Goal: Task Accomplishment & Management: Use online tool/utility

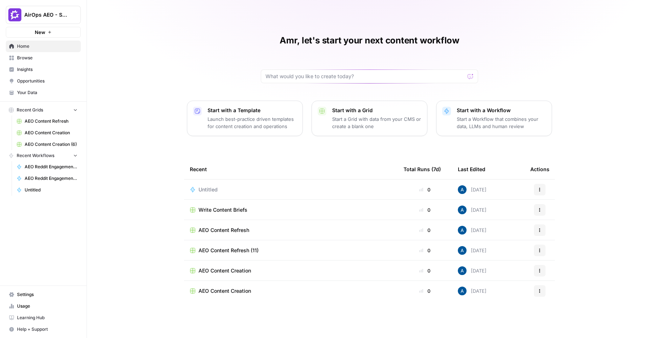
click at [45, 15] on span "AirOps AEO - Single Brand (Gong)" at bounding box center [46, 14] width 44 height 7
type input "adm"
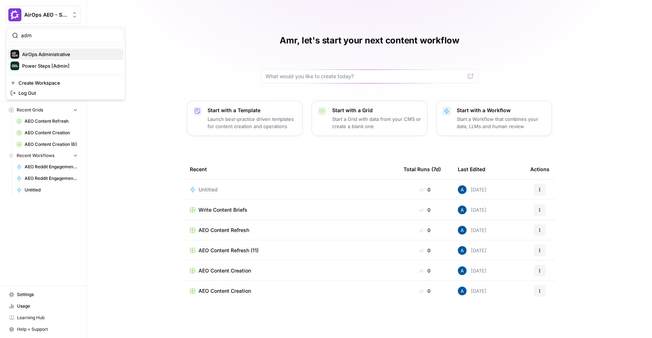
click at [45, 56] on span "AirOps Administrative" at bounding box center [70, 54] width 96 height 7
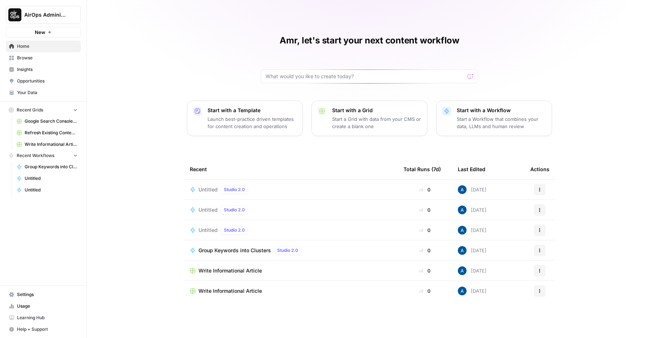
click at [53, 33] on button "New" at bounding box center [43, 32] width 75 height 11
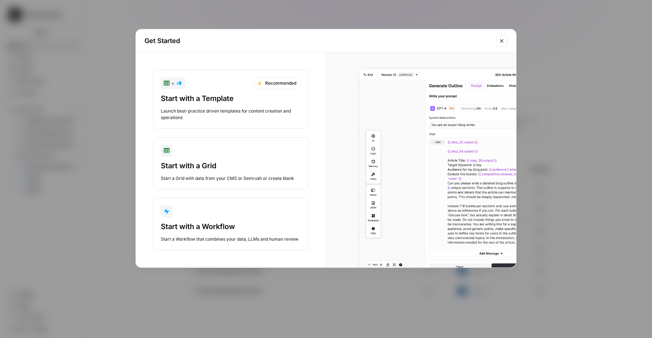
click at [200, 217] on div "button" at bounding box center [231, 212] width 140 height 12
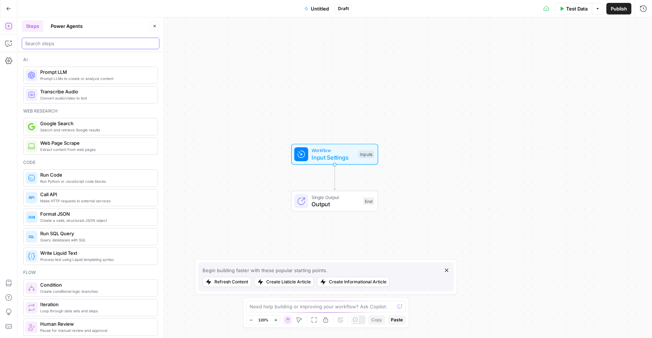
click at [63, 45] on input "search" at bounding box center [90, 43] width 131 height 7
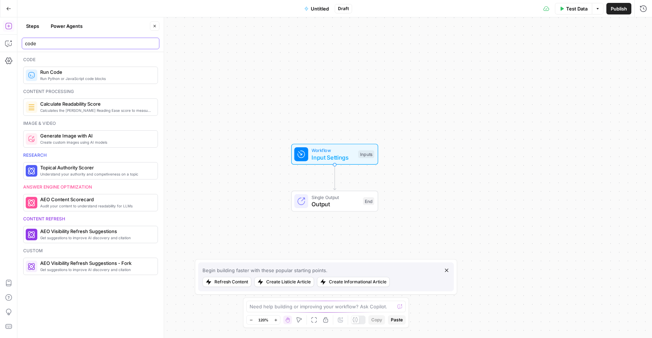
type input "code"
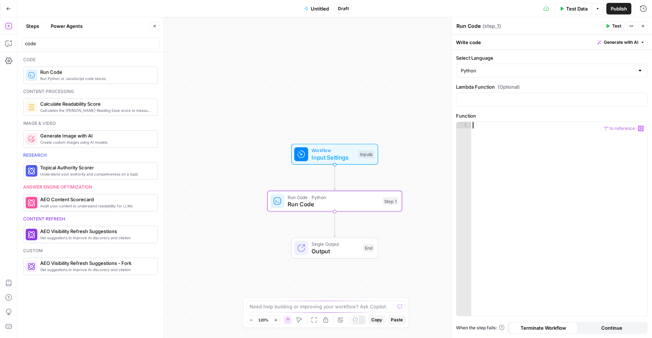
click at [509, 138] on div at bounding box center [559, 225] width 176 height 207
paste textarea "**********"
type textarea "**********"
click at [476, 124] on div "https : // api . builtwith . com / v22 / api . json ? KEY = 95 cf0cc0 - cd21 - …" at bounding box center [559, 232] width 176 height 220
click at [7, 41] on icon "button" at bounding box center [8, 44] width 6 height 6
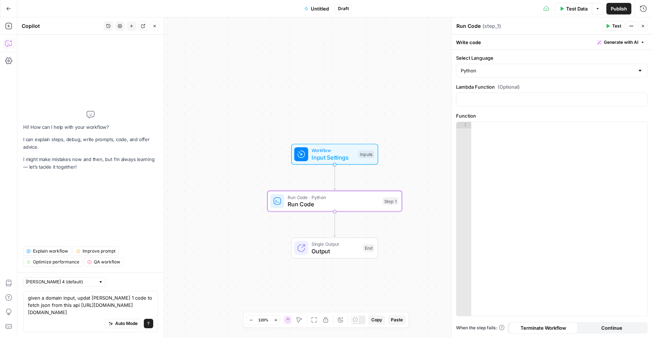
click at [95, 294] on textarea "given a domain input, updat [PERSON_NAME] 1 code to fetch json from this api [U…" at bounding box center [90, 305] width 125 height 22
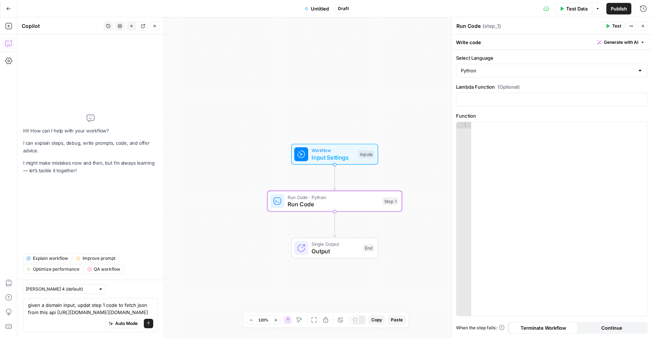
type textarea "given a domain input, update step 1 code to fetch json from this api [URL][DOMA…"
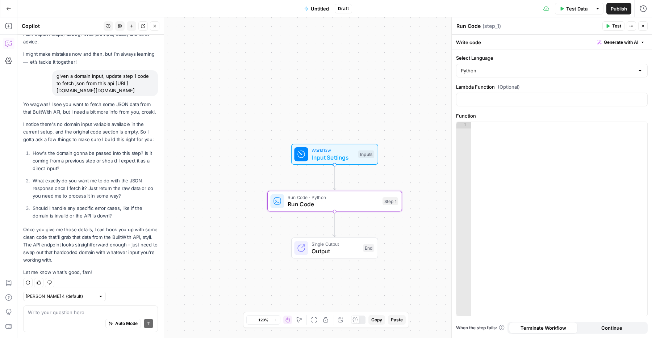
scroll to position [43, 0]
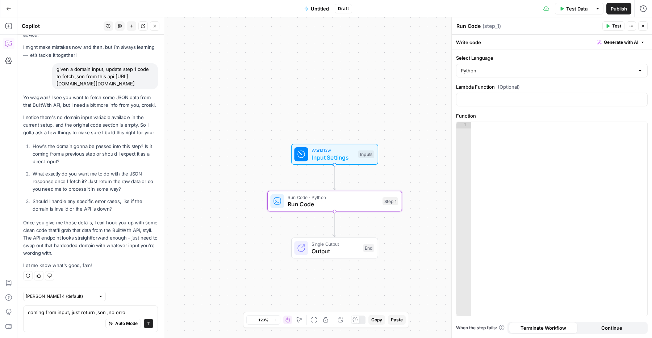
type textarea "coming from input, just return json ,no error"
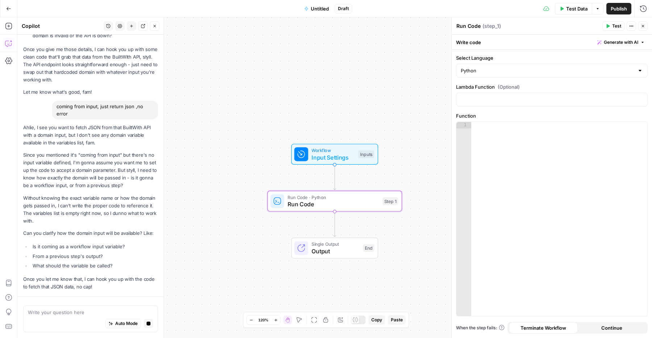
scroll to position [231, 0]
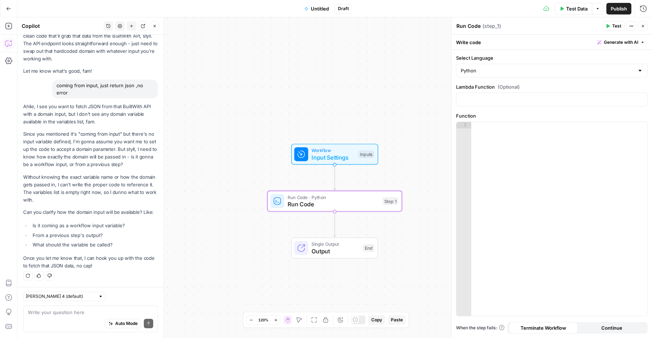
click at [97, 319] on div "Auto Mode Send" at bounding box center [90, 324] width 125 height 16
type textarea "SET IT UP"
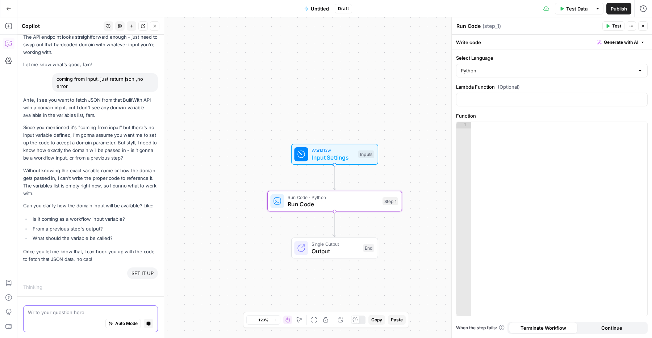
scroll to position [238, 0]
click at [301, 215] on div "Workflow Input Settings Inputs Run Code · Python Run Code Step 1 Single Output …" at bounding box center [334, 177] width 635 height 321
click at [288, 228] on div "Workflow Input Settings Inputs Run Code · Python Run Code Step 1 Single Output …" at bounding box center [334, 177] width 635 height 321
click at [645, 27] on button "Close" at bounding box center [642, 25] width 9 height 9
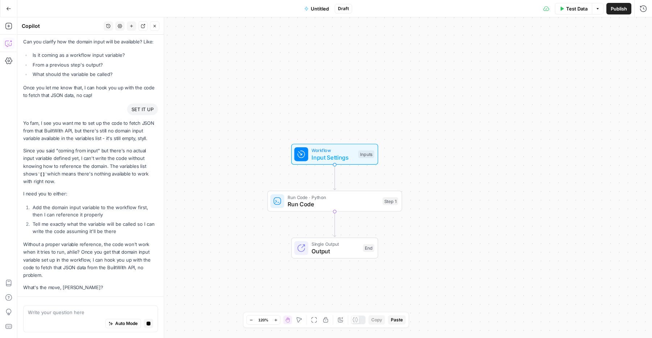
scroll to position [415, 0]
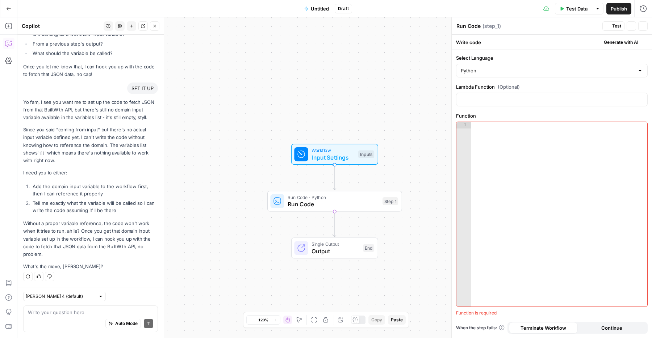
click at [83, 321] on div "Auto Mode Send" at bounding box center [90, 324] width 125 height 16
click at [88, 309] on div "Write your question here Auto Mode Send" at bounding box center [90, 319] width 135 height 27
type textarea "you do it all"
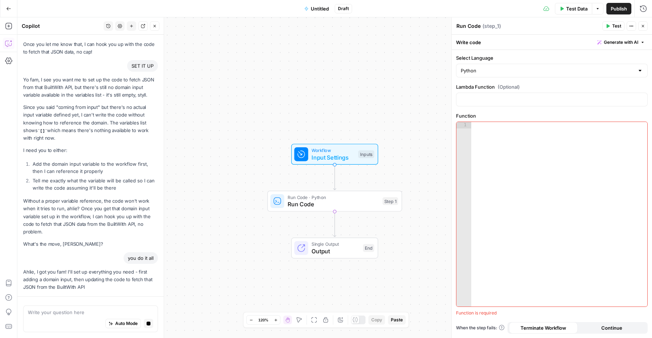
click at [644, 25] on icon "button" at bounding box center [643, 26] width 4 height 4
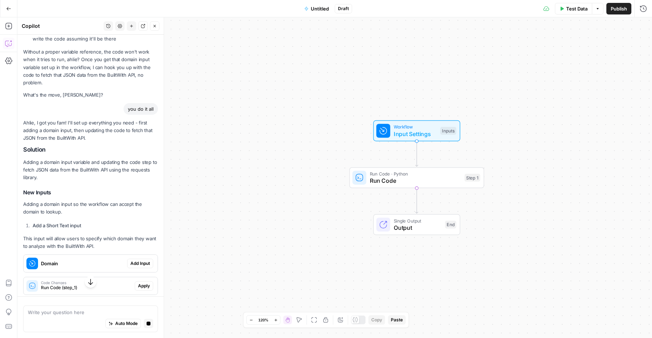
scroll to position [582, 0]
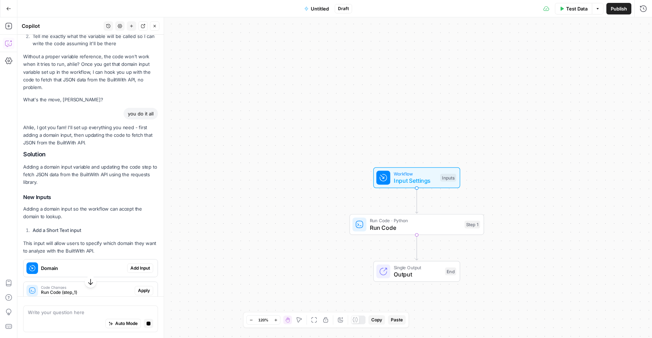
click at [136, 266] on span "Add Input" at bounding box center [140, 268] width 20 height 7
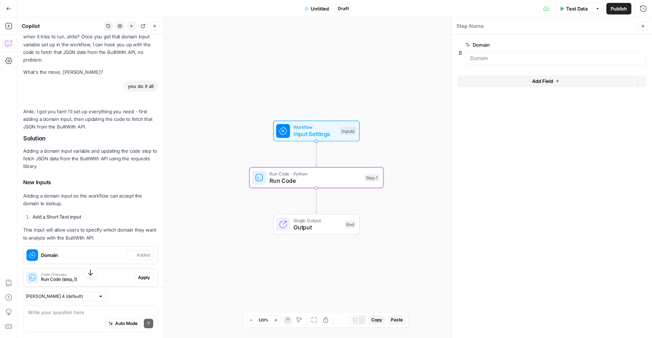
scroll to position [679, 0]
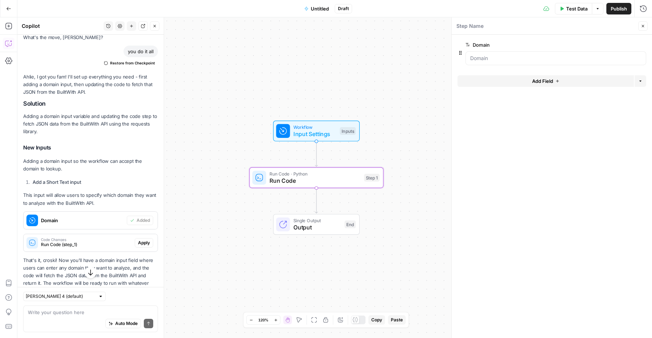
click at [148, 240] on span "Apply" at bounding box center [144, 243] width 12 height 7
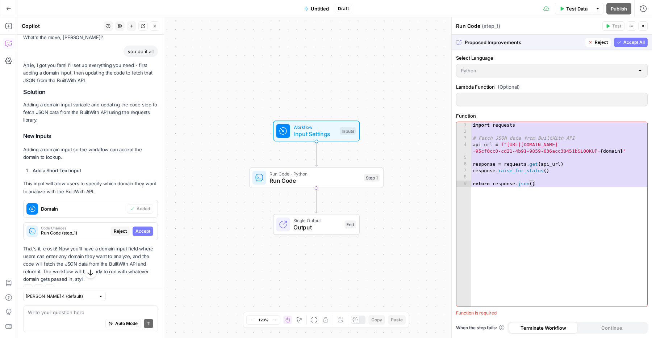
click at [625, 43] on span "Accept All" at bounding box center [633, 42] width 21 height 7
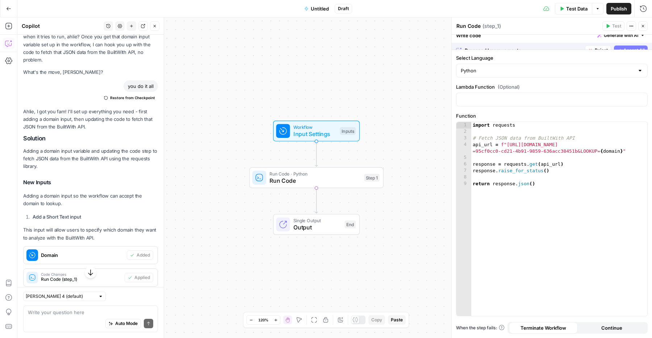
scroll to position [679, 0]
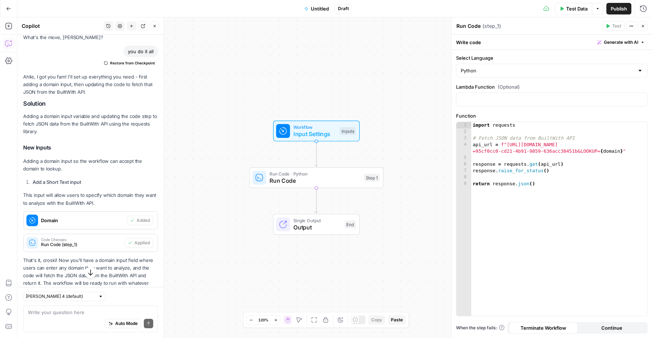
click at [570, 9] on span "Test Data" at bounding box center [576, 8] width 21 height 7
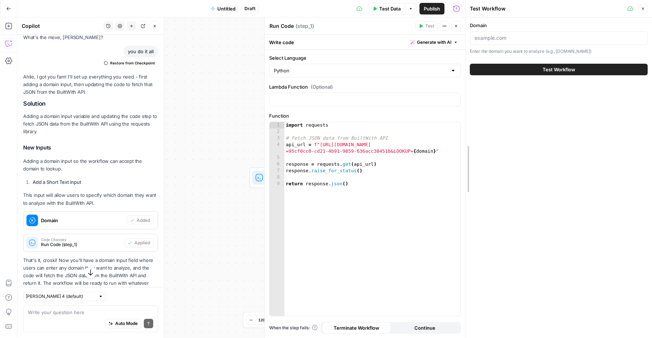
click at [462, 25] on div at bounding box center [465, 169] width 7 height 338
click at [455, 25] on icon "button" at bounding box center [456, 26] width 4 height 4
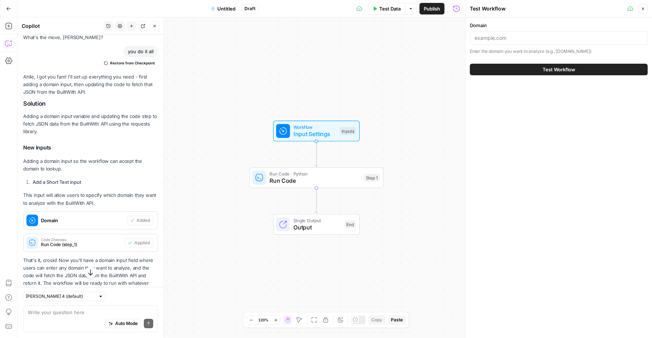
click at [154, 27] on icon "button" at bounding box center [154, 26] width 4 height 4
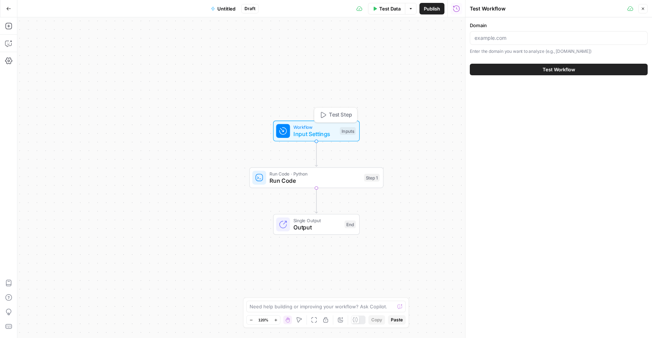
click at [314, 129] on span "Workflow" at bounding box center [314, 127] width 43 height 7
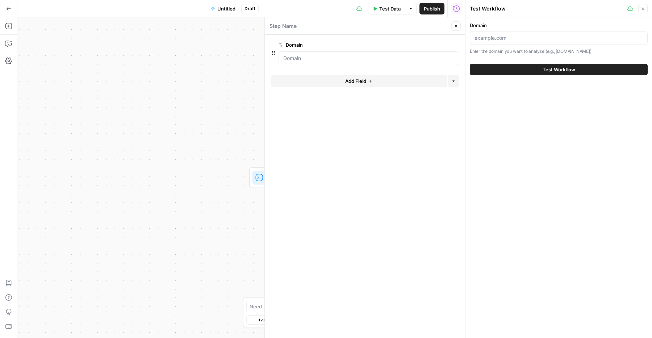
click at [451, 29] on div "Step Name Close" at bounding box center [365, 25] width 192 height 9
click at [454, 29] on button "Close" at bounding box center [455, 25] width 9 height 9
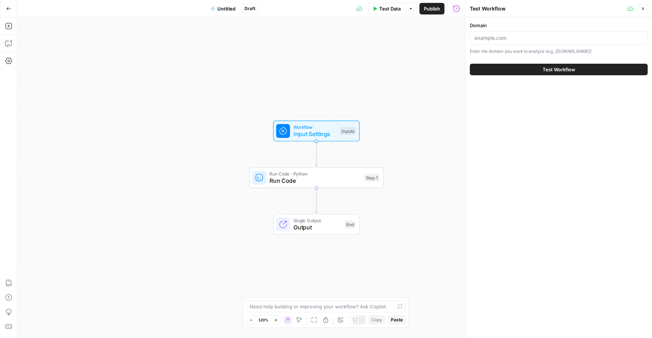
click at [514, 42] on div at bounding box center [559, 38] width 178 height 14
type input "[DOMAIN_NAME]"
click at [495, 68] on button "Test Workflow" at bounding box center [559, 70] width 178 height 12
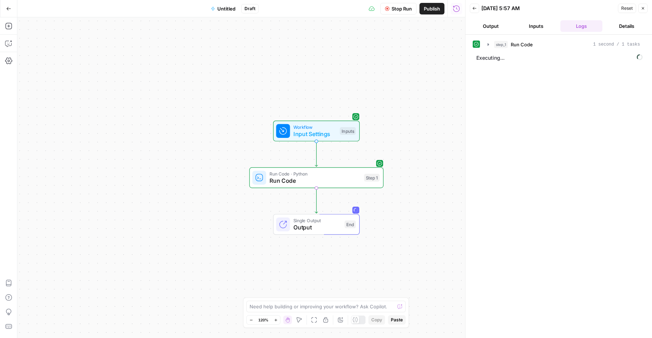
drag, startPoint x: 428, startPoint y: 179, endPoint x: 419, endPoint y: 182, distance: 9.8
click at [419, 182] on div "Workflow Input Settings Inputs Run Code · Python Run Code Step 1 Single Output …" at bounding box center [241, 177] width 448 height 321
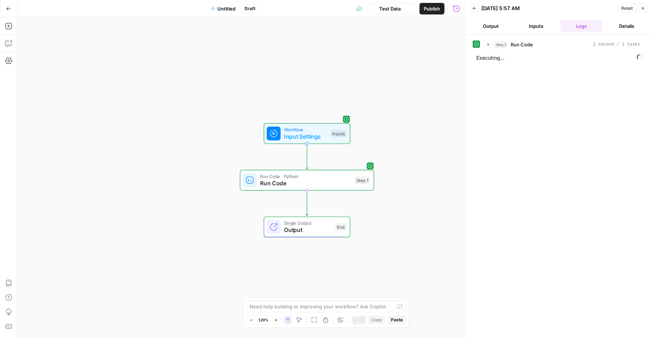
click at [485, 54] on span "Executing..." at bounding box center [559, 58] width 171 height 12
click at [489, 49] on button "step_1 Run Code 1 second / 1 tasks" at bounding box center [563, 45] width 161 height 12
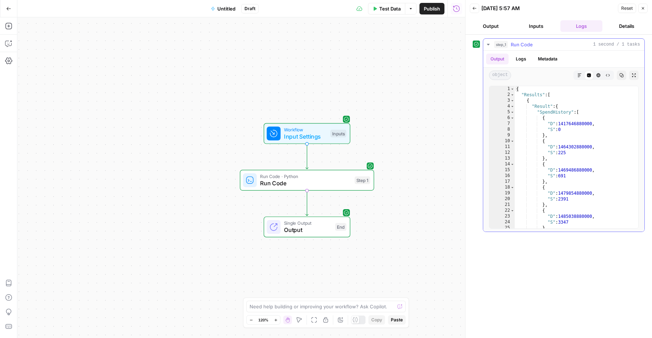
type textarea "*"
click at [524, 115] on div "{ "Results" : [ { "Result" : { "SpendHistory" : [ { "D" : 1417646880000 , "S" :…" at bounding box center [576, 163] width 123 height 154
click at [513, 111] on span "Toggle code folding, rows 5 through 190" at bounding box center [512, 112] width 4 height 6
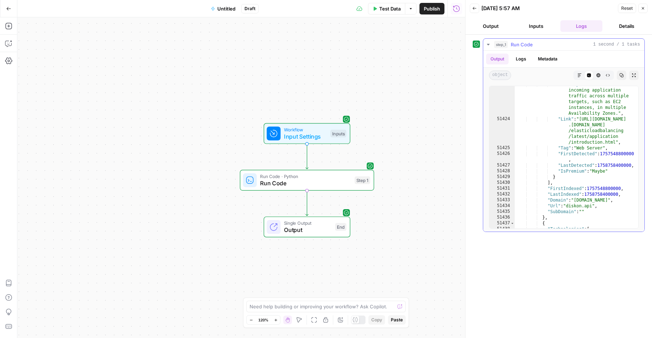
scroll to position [8655, 0]
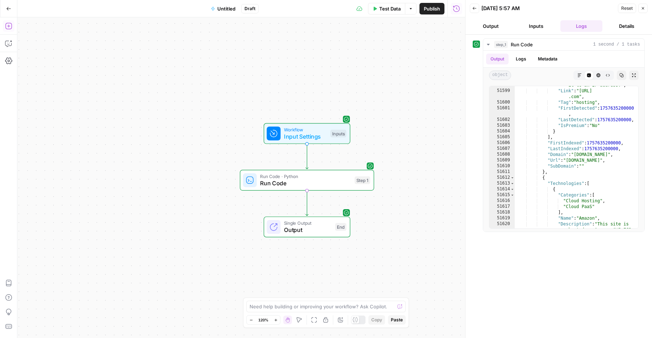
click at [10, 28] on icon "button" at bounding box center [8, 25] width 7 height 7
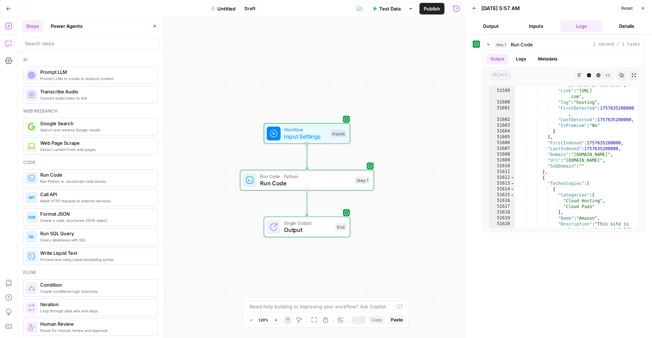
click at [6, 41] on icon "button" at bounding box center [8, 43] width 7 height 7
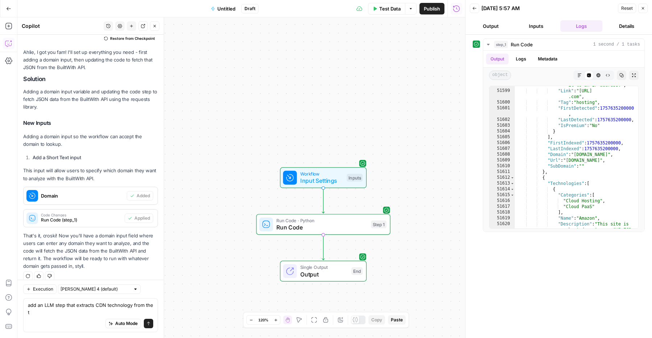
scroll to position [711, 0]
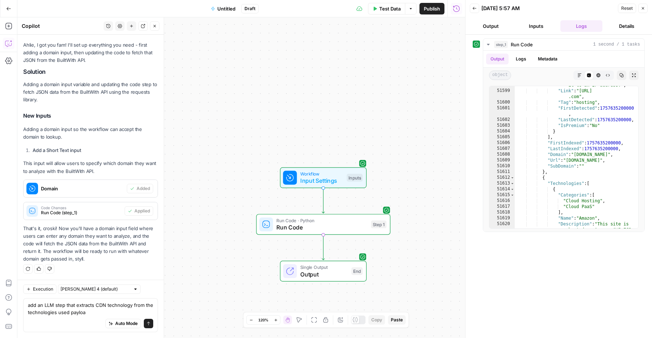
type textarea "add an LLM step that extracts CDN technology from the technologies used payload"
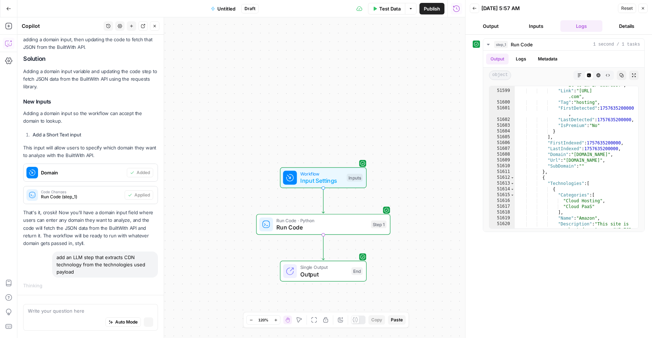
scroll to position [676, 0]
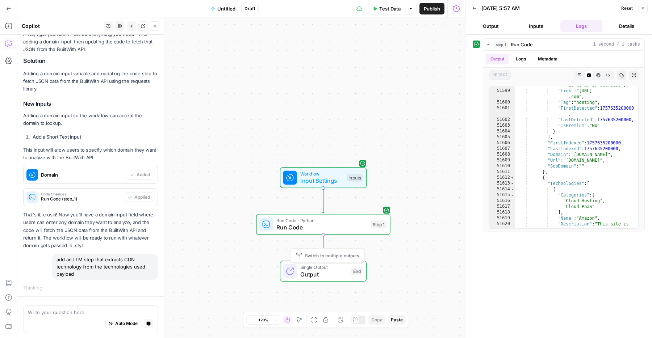
click at [340, 258] on span "Switch to multiple outputs" at bounding box center [332, 255] width 54 height 7
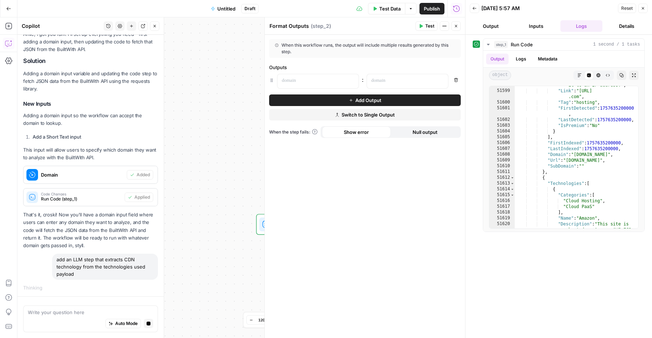
click at [355, 99] on span "Add Output" at bounding box center [368, 100] width 26 height 7
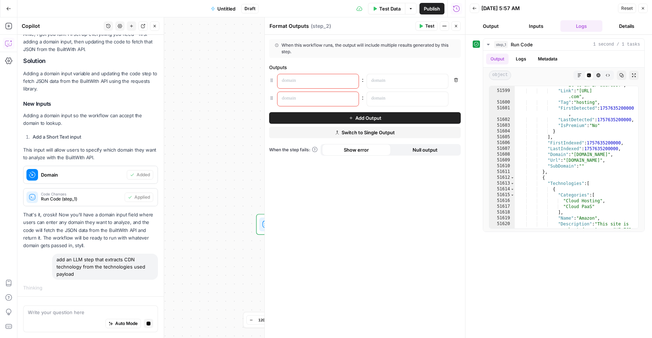
click at [315, 78] on p at bounding box center [312, 80] width 61 height 7
click at [309, 100] on p at bounding box center [312, 98] width 61 height 7
click at [311, 80] on p at bounding box center [312, 80] width 61 height 7
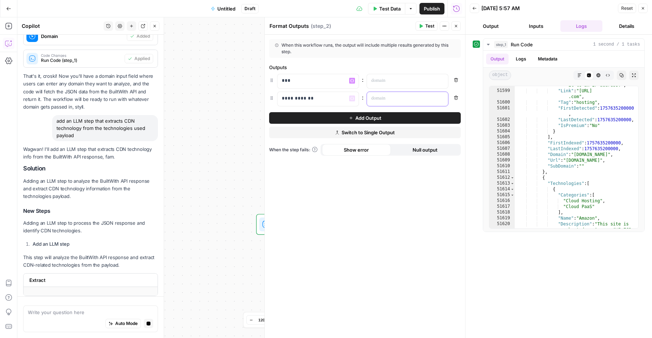
click at [385, 100] on p at bounding box center [401, 98] width 61 height 7
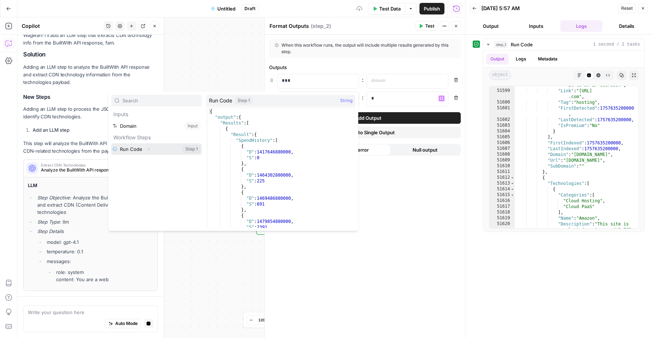
click at [137, 150] on button "Select variable Run Code" at bounding box center [156, 149] width 91 height 12
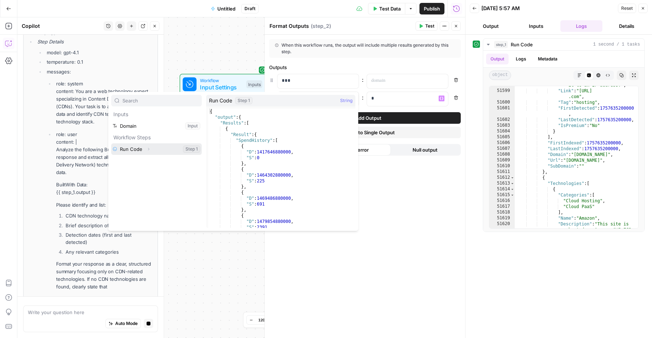
click at [147, 148] on icon "button" at bounding box center [148, 149] width 4 height 4
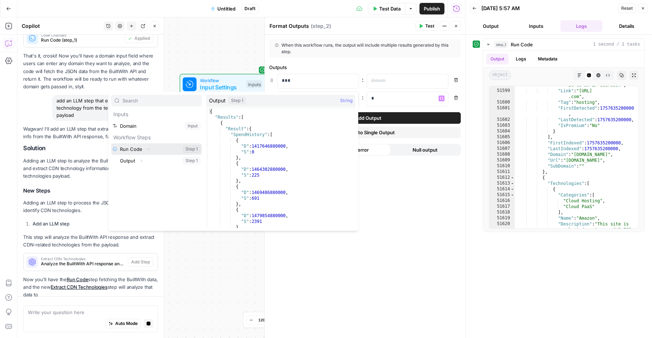
scroll to position [842, 0]
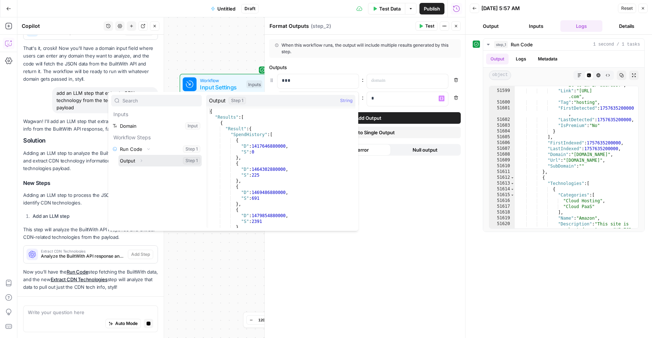
click at [147, 161] on button "Select variable Output" at bounding box center [159, 161] width 83 height 12
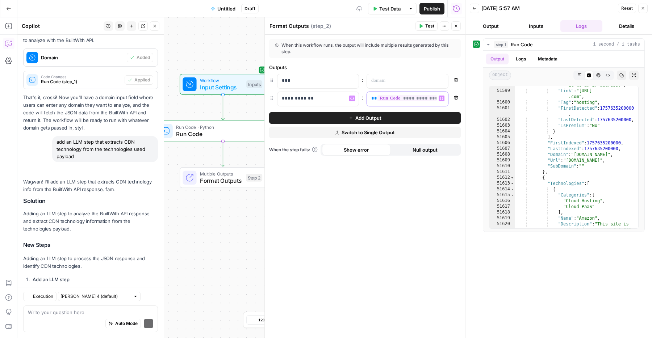
scroll to position [926, 0]
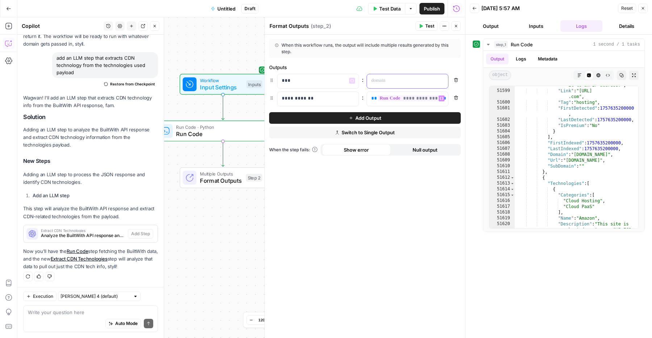
click at [387, 79] on p at bounding box center [401, 80] width 61 height 7
click at [456, 25] on icon "button" at bounding box center [456, 26] width 4 height 4
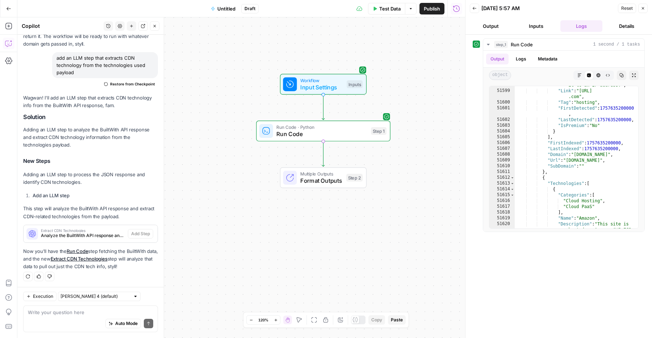
click at [114, 192] on li "Add an LLM step" at bounding box center [94, 195] width 127 height 7
click at [101, 233] on span "Analyze the BuiltWith API response and extract CDN (Content Delivery Network) t…" at bounding box center [83, 236] width 84 height 7
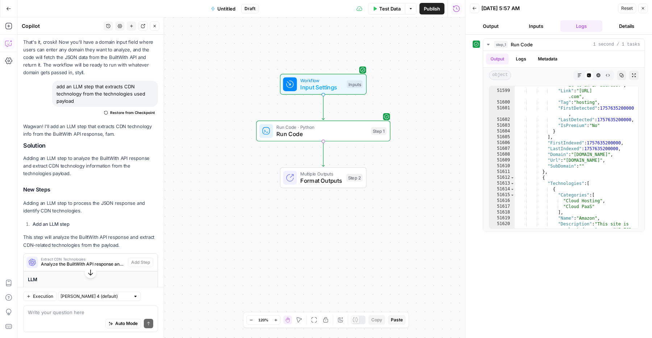
scroll to position [877, 0]
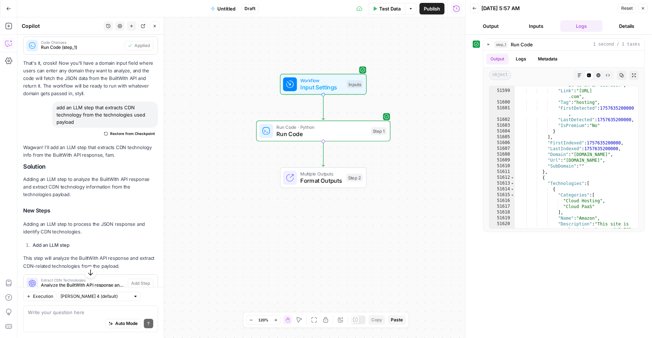
click at [81, 152] on p "Wagwan! I'll add an LLM step that extracts CDN technology info from the BuiltWi…" at bounding box center [90, 151] width 135 height 15
click at [74, 106] on div "add an LLM step that extracts CDN technology from the technologies used payload" at bounding box center [105, 115] width 106 height 26
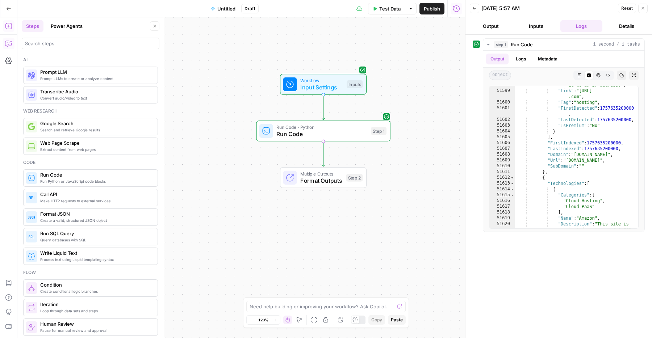
click at [6, 42] on icon "button" at bounding box center [8, 43] width 7 height 7
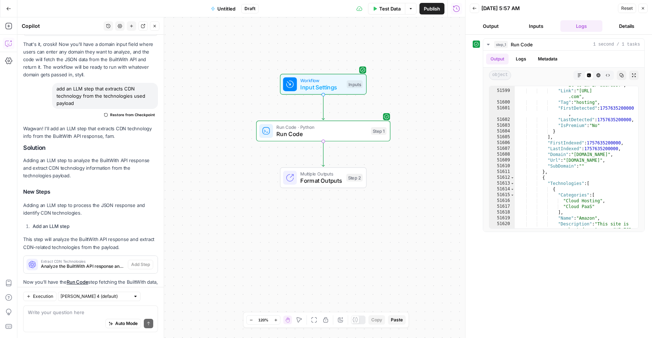
scroll to position [888, 0]
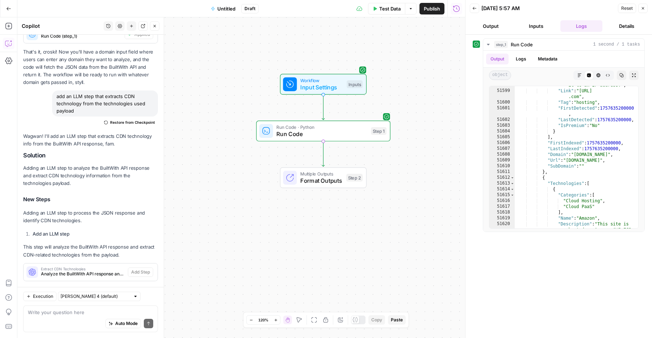
click at [84, 102] on div "add an LLM step that extracts CDN technology from the technologies used payload" at bounding box center [105, 104] width 106 height 26
copy div "add an LLM step that extracts CDN technology from the technologies used payload…"
click at [133, 27] on icon "button" at bounding box center [131, 26] width 4 height 4
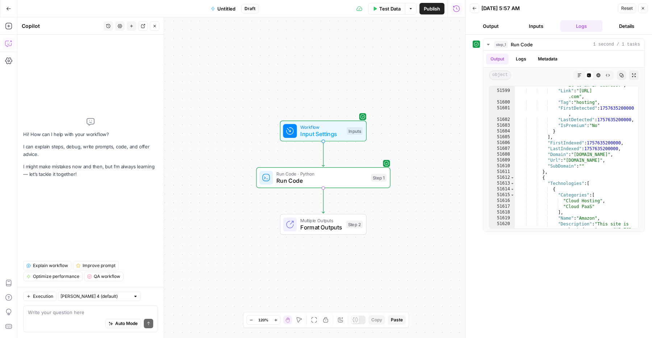
click at [69, 320] on div "Auto Mode Send" at bounding box center [90, 324] width 125 height 16
paste textarea "add an LLM step that extracts CDN technology from the technologies used payload"
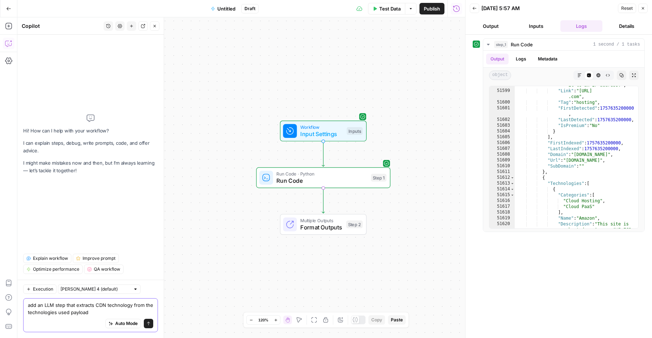
click at [35, 305] on textarea "add an LLM step that extracts CDN technology from the technologies used payload" at bounding box center [90, 309] width 125 height 14
click at [131, 307] on textarea "add an LLM step that extracts CDN technology from the technologies used payload" at bounding box center [90, 309] width 125 height 14
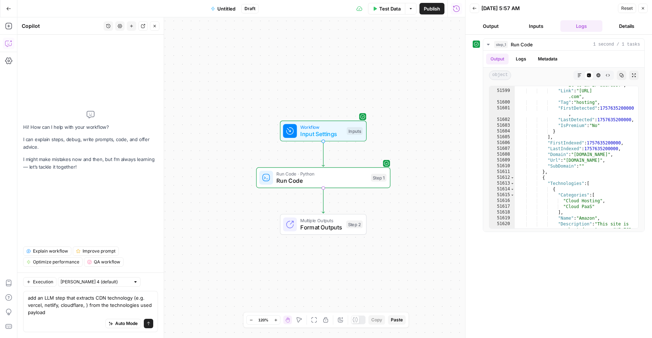
click at [73, 317] on div "Auto Mode Send" at bounding box center [90, 324] width 125 height 16
click at [76, 313] on textarea "add an LLM step that extracts CDN technology (e.g. vercel, netlify, cloudflare,…" at bounding box center [90, 305] width 125 height 22
click at [84, 303] on textarea "add an LLM step that extracts CDN technology (e.g. vercel, netlify, cloudflare,…" at bounding box center [90, 305] width 125 height 22
type textarea "add an LLM step that extracts CDN technology (e.g. vercel, netlify, cloudflare,…"
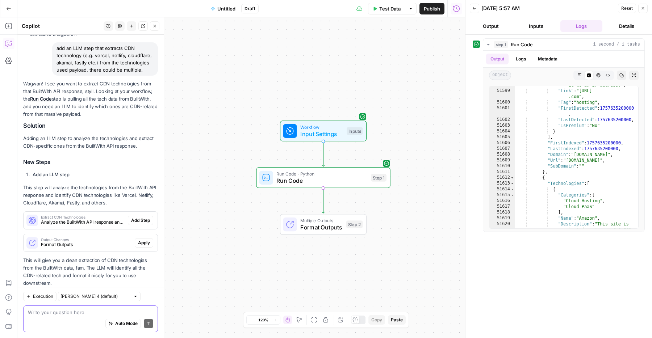
scroll to position [49, 0]
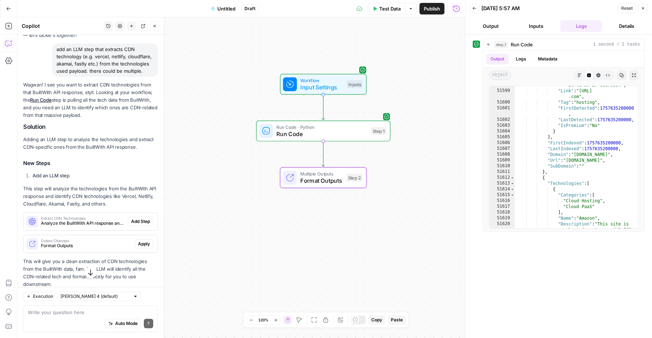
click at [143, 241] on span "Apply" at bounding box center [144, 244] width 12 height 7
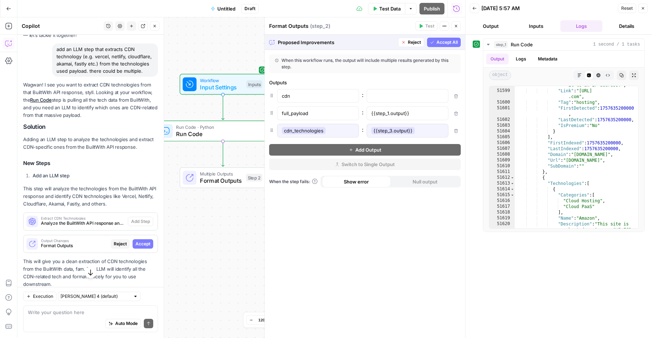
click at [445, 39] on span "Accept All" at bounding box center [446, 42] width 21 height 7
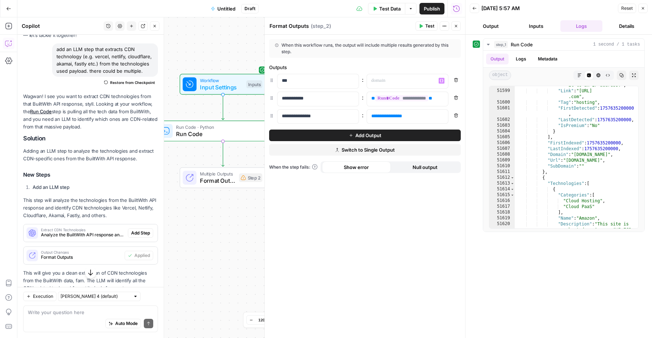
click at [449, 79] on div "*** : “/” to reference Variables Menu Remove" at bounding box center [365, 81] width 192 height 15
click at [455, 79] on icon "button" at bounding box center [456, 80] width 4 height 4
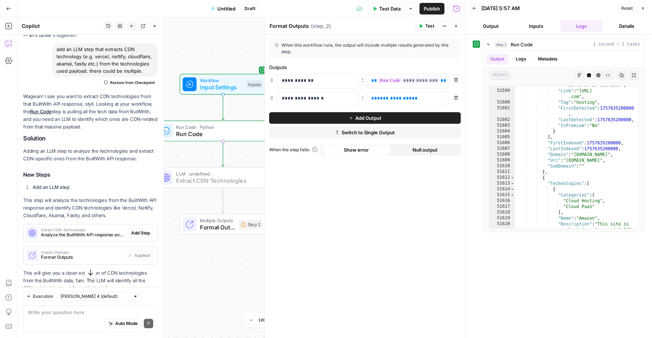
click at [144, 231] on span "Add Step" at bounding box center [140, 233] width 19 height 7
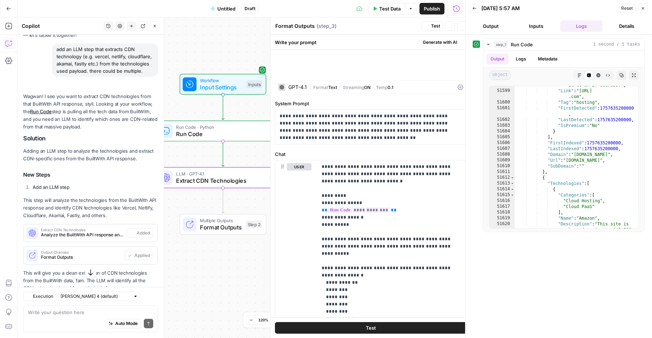
type textarea "Extract CDN Technologies"
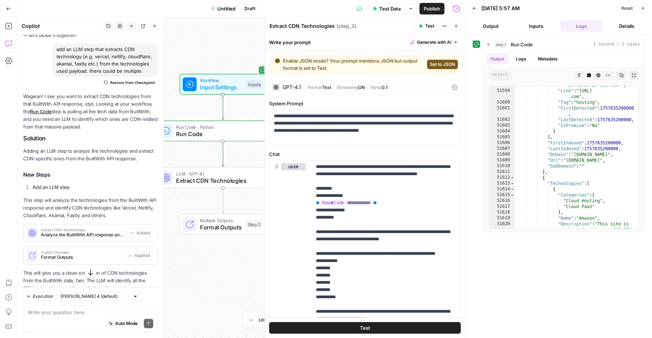
click at [439, 63] on span "Set to JSON" at bounding box center [442, 64] width 25 height 7
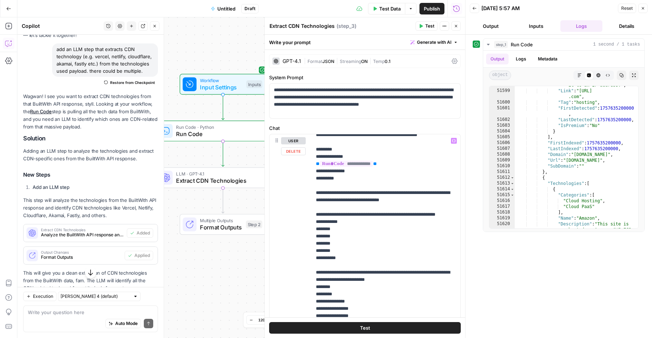
scroll to position [0, 0]
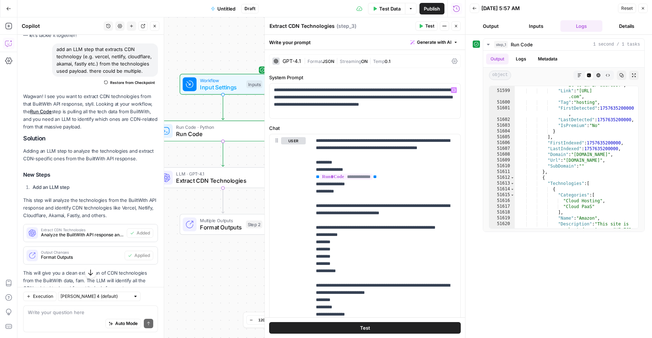
click at [326, 61] on span "JSON" at bounding box center [328, 61] width 12 height 5
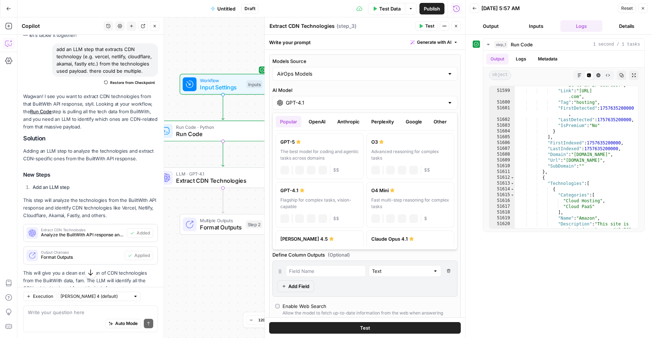
click at [309, 99] on input "GPT-4.1" at bounding box center [365, 102] width 158 height 7
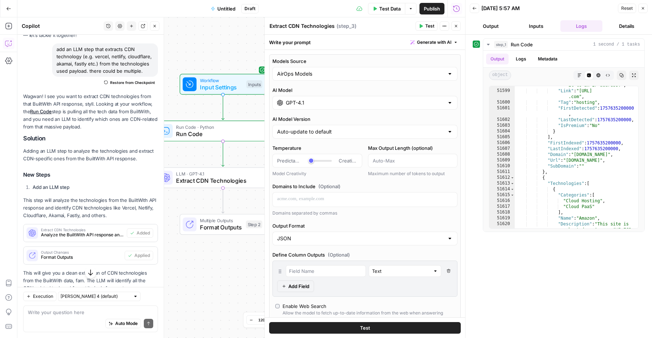
click at [455, 22] on button "Close" at bounding box center [455, 25] width 9 height 9
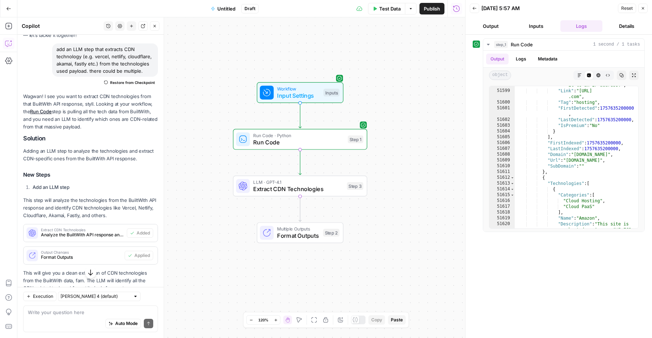
drag, startPoint x: 332, startPoint y: 174, endPoint x: 414, endPoint y: 201, distance: 85.7
click at [411, 194] on div "Workflow Input Settings Inputs Run Code · Python Run Code Step 1 LLM · GPT-4.1 …" at bounding box center [241, 177] width 448 height 321
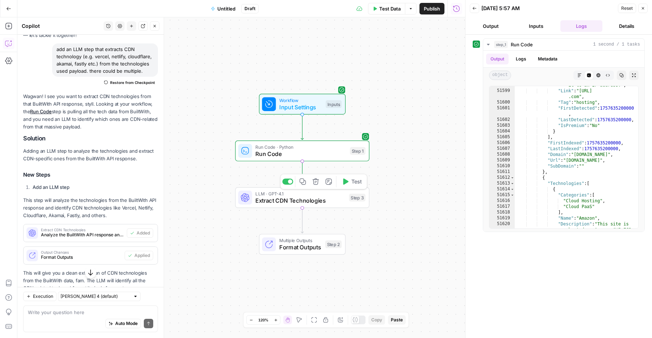
click at [337, 201] on span "Extract CDN Technologies" at bounding box center [300, 200] width 90 height 9
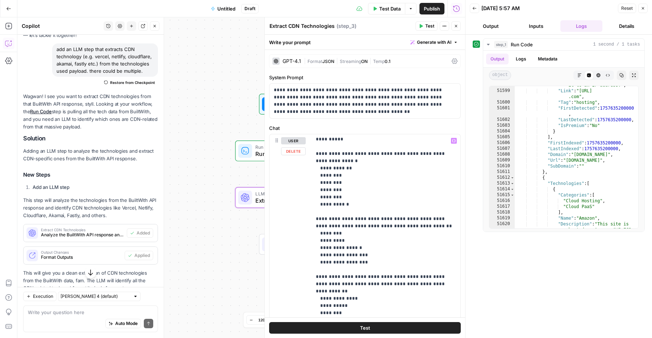
scroll to position [85, 0]
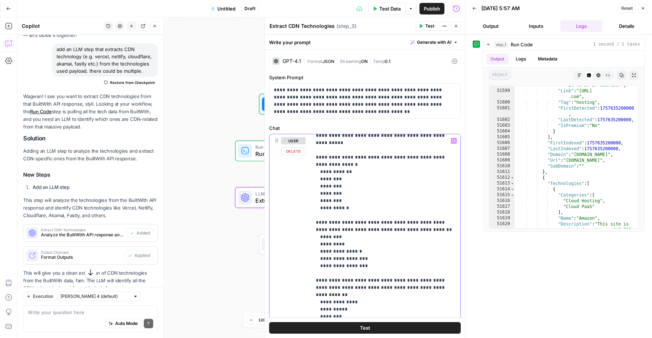
click at [359, 204] on p "**********" at bounding box center [386, 328] width 140 height 550
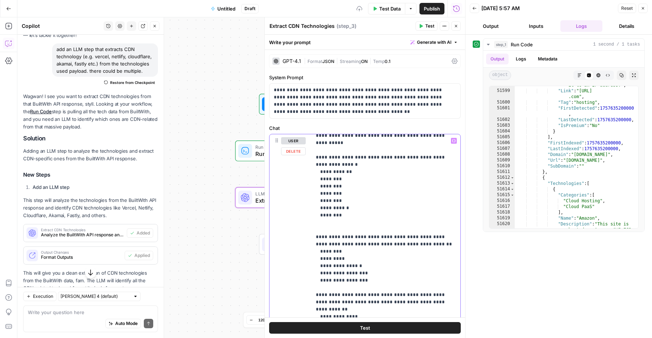
drag, startPoint x: 342, startPoint y: 208, endPoint x: 306, endPoint y: 211, distance: 35.6
click at [306, 211] on div "**********" at bounding box center [364, 290] width 191 height 312
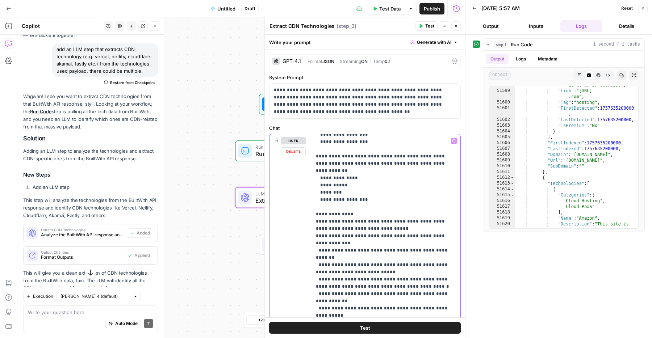
scroll to position [224, 0]
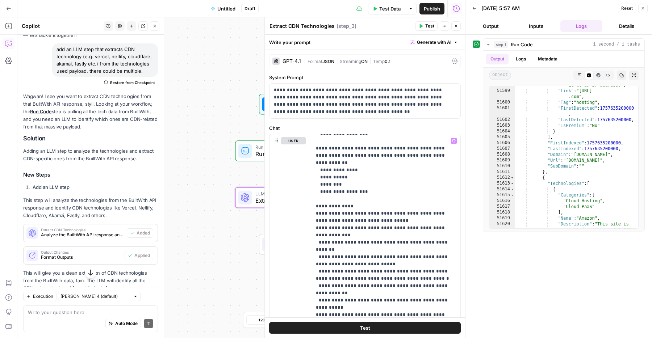
click at [156, 27] on icon "button" at bounding box center [154, 26] width 4 height 4
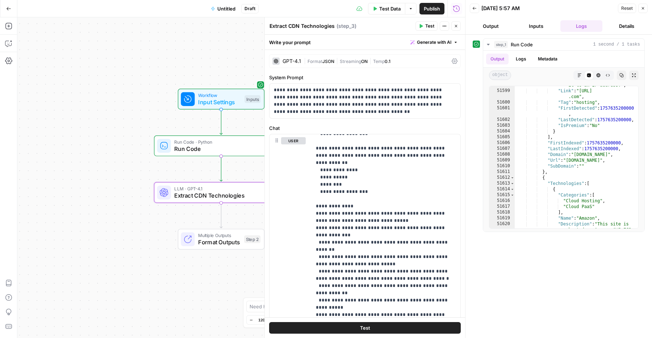
drag, startPoint x: 211, startPoint y: 118, endPoint x: 122, endPoint y: 101, distance: 90.7
click at [122, 101] on div "Workflow Input Settings Inputs Run Code · Python Run Code Step 1 LLM · GPT-4.1 …" at bounding box center [241, 177] width 448 height 321
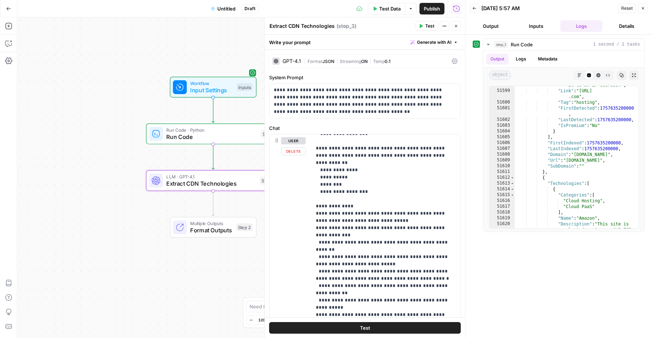
scroll to position [268, 0]
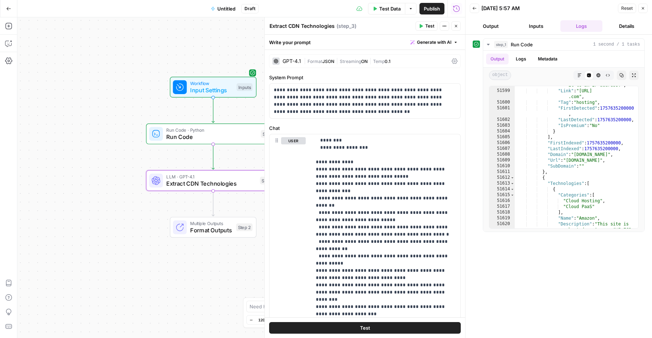
click at [340, 320] on div "Test" at bounding box center [365, 328] width 200 height 21
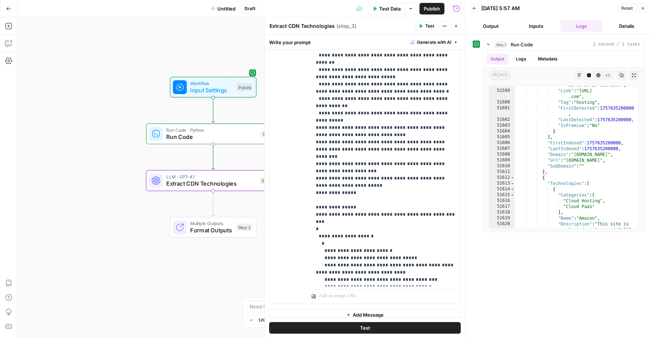
scroll to position [150, 0]
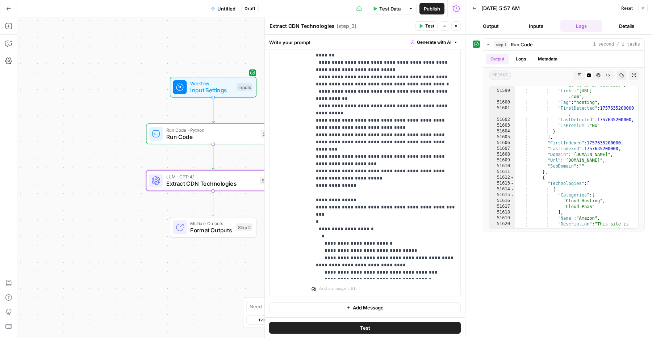
click at [348, 317] on div "**********" at bounding box center [365, 109] width 200 height 418
click at [315, 324] on button "Test" at bounding box center [365, 328] width 192 height 12
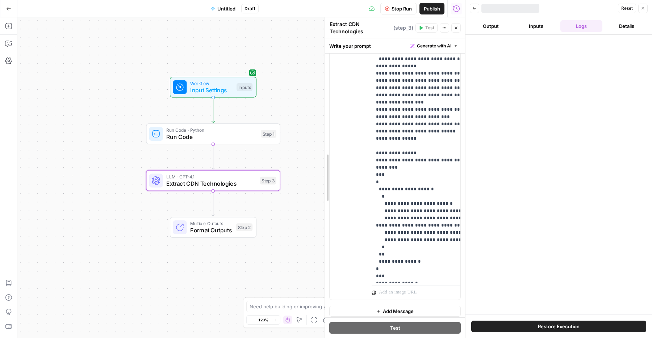
scroll to position [165, 0]
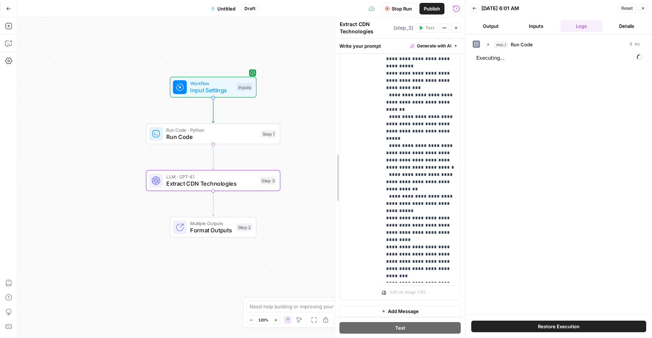
drag, startPoint x: 267, startPoint y: 270, endPoint x: 337, endPoint y: 260, distance: 70.9
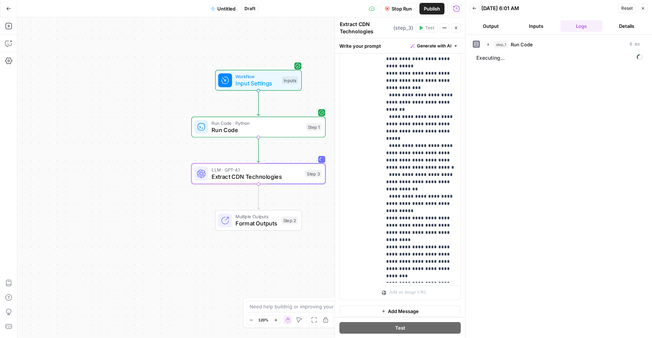
drag, startPoint x: 257, startPoint y: 261, endPoint x: 282, endPoint y: 255, distance: 26.2
click at [282, 255] on div "Workflow Input Settings Inputs Run Code · Python Run Code Step 1 LLM · GPT-4.1 …" at bounding box center [241, 177] width 448 height 321
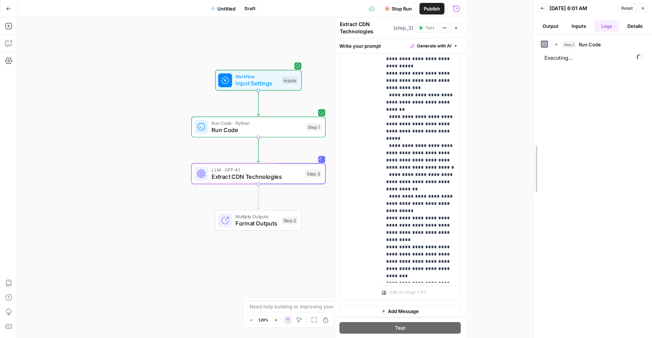
drag, startPoint x: 463, startPoint y: 92, endPoint x: 531, endPoint y: 91, distance: 68.1
click at [531, 91] on div at bounding box center [533, 169] width 7 height 338
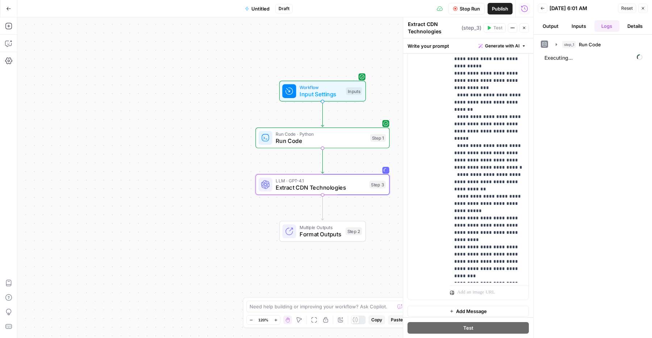
drag, startPoint x: 326, startPoint y: 235, endPoint x: 390, endPoint y: 244, distance: 64.8
click at [390, 244] on div "Workflow Input Settings Inputs Run Code · Python Run Code Step 1 LLM · GPT-4.1 …" at bounding box center [275, 177] width 516 height 321
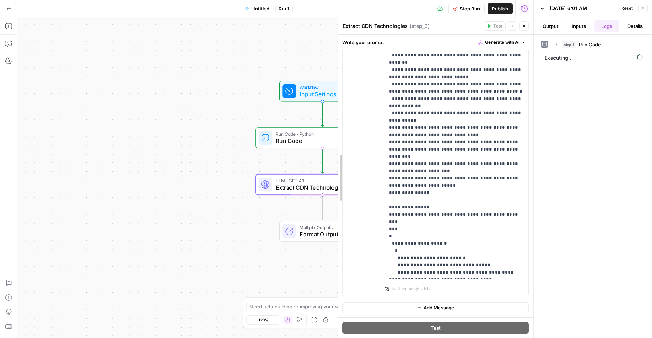
scroll to position [149, 0]
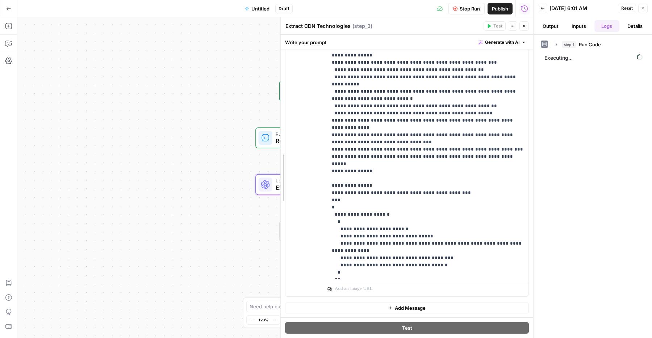
drag, startPoint x: 405, startPoint y: 207, endPoint x: 282, endPoint y: 235, distance: 125.5
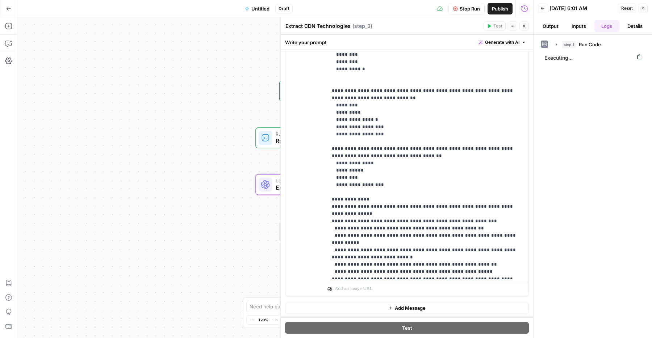
scroll to position [0, 0]
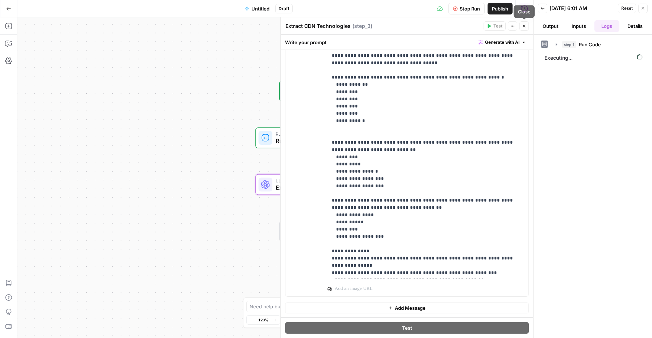
click at [526, 28] on button "Close" at bounding box center [523, 25] width 9 height 9
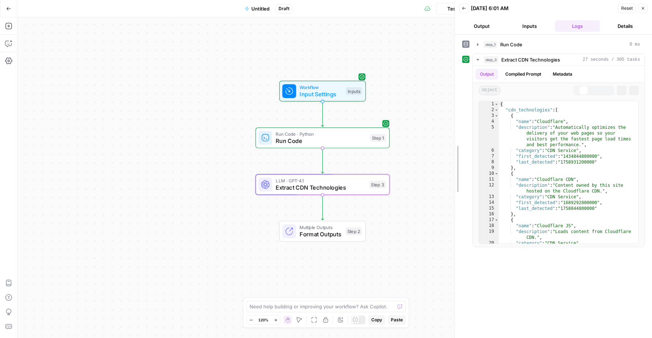
drag, startPoint x: 534, startPoint y: 88, endPoint x: 455, endPoint y: 102, distance: 79.8
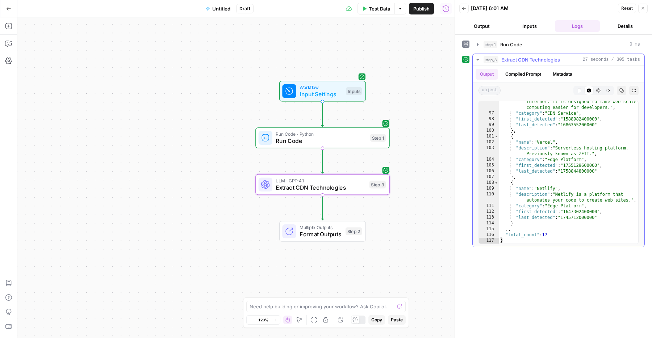
scroll to position [686, 0]
click at [424, 8] on span "Publish" at bounding box center [421, 8] width 16 height 7
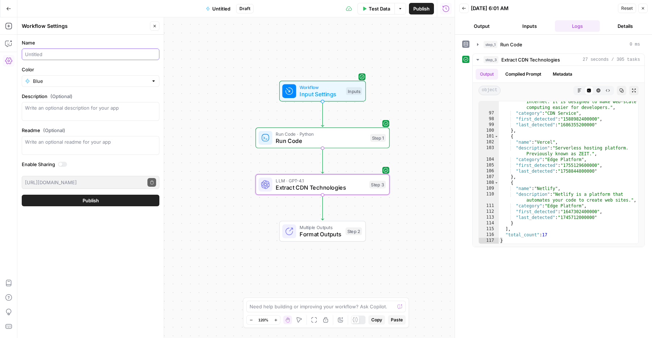
click at [64, 51] on input "Name" at bounding box center [90, 54] width 131 height 7
type input "CDN Detector"
click at [71, 202] on button "Publish" at bounding box center [91, 201] width 138 height 12
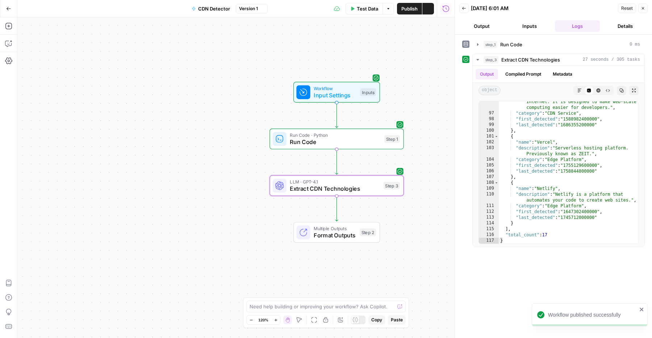
drag, startPoint x: 195, startPoint y: 197, endPoint x: 209, endPoint y: 199, distance: 14.6
click at [209, 199] on div "Workflow Input Settings Inputs Run Code · Python Run Code Step 1 LLM · GPT-4.1 …" at bounding box center [235, 177] width 437 height 321
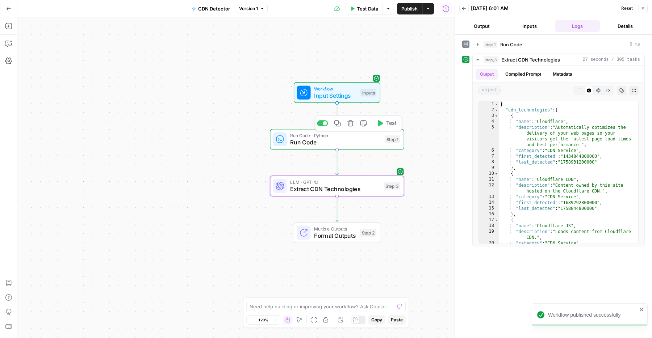
click at [376, 135] on span "Run Code · Python" at bounding box center [335, 135] width 91 height 7
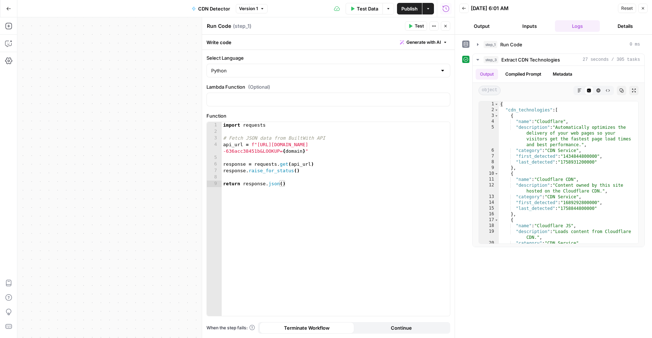
click at [446, 25] on icon "button" at bounding box center [445, 26] width 3 height 3
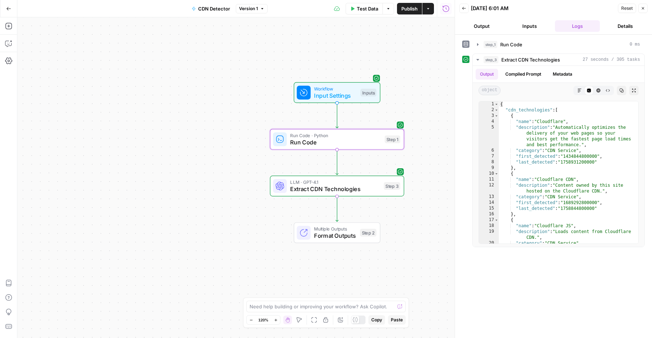
click at [359, 316] on div at bounding box center [358, 320] width 14 height 9
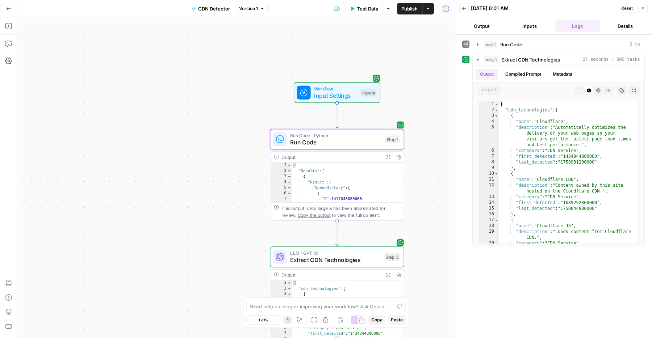
click at [389, 156] on icon "button" at bounding box center [388, 157] width 4 height 4
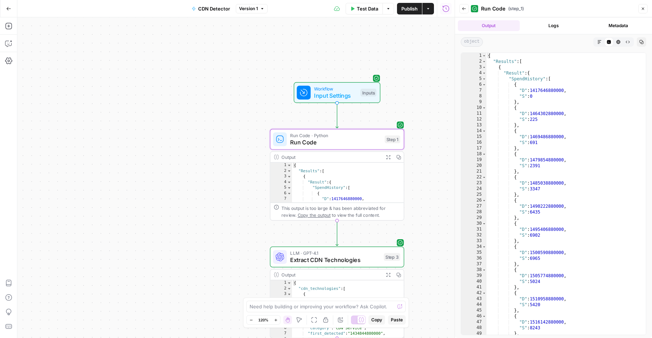
type textarea "*"
click at [519, 82] on div "{ "Results" : [ { "Result" : { "SpendHistory" : [ { "D" : 1417646880000 , "S" :…" at bounding box center [565, 200] width 159 height 294
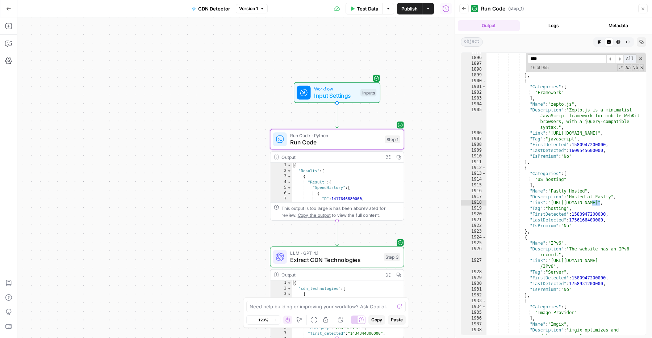
scroll to position [1198, 0]
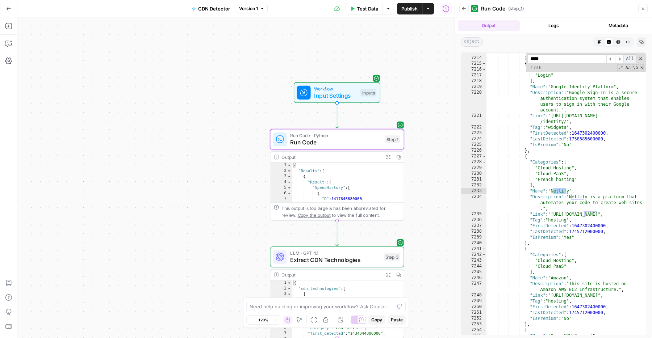
type input "******"
click at [614, 105] on div ""IsPremium" : "No" } , { "Categories" : [ "Login" ] , "Name" : "Google Identity…" at bounding box center [565, 196] width 159 height 294
type textarea "**********"
click at [641, 0] on header "Back Run Code ( step_1 ) Close" at bounding box center [553, 8] width 197 height 17
click at [641, 4] on button "Close" at bounding box center [642, 8] width 9 height 9
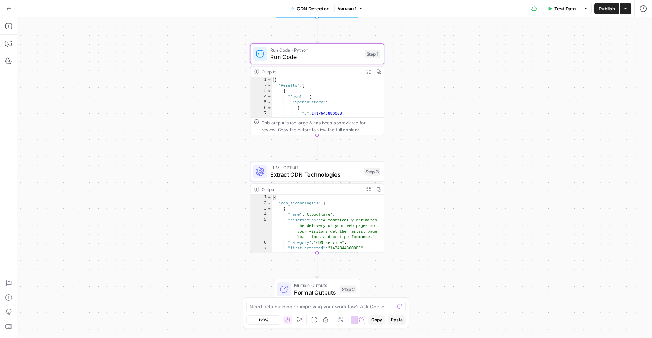
drag, startPoint x: 473, startPoint y: 115, endPoint x: 453, endPoint y: 30, distance: 87.8
click at [453, 30] on div "Workflow Input Settings Inputs Run Code · Python Run Code Step 1 Output Expand …" at bounding box center [334, 177] width 635 height 321
drag, startPoint x: 434, startPoint y: 88, endPoint x: 441, endPoint y: 100, distance: 13.7
click at [441, 100] on div "Workflow Input Settings Inputs Run Code · Python Run Code Step 1 Output Expand …" at bounding box center [334, 177] width 635 height 321
